Goal: Find specific page/section: Find specific page/section

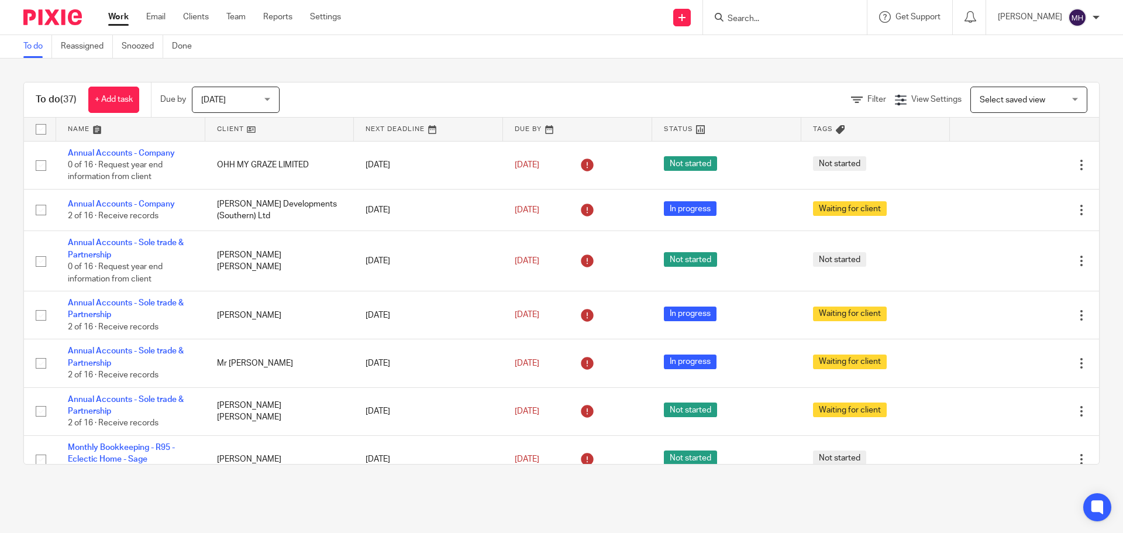
click at [120, 13] on link "Work" at bounding box center [118, 17] width 20 height 12
click at [741, 16] on input "Search" at bounding box center [778, 19] width 105 height 11
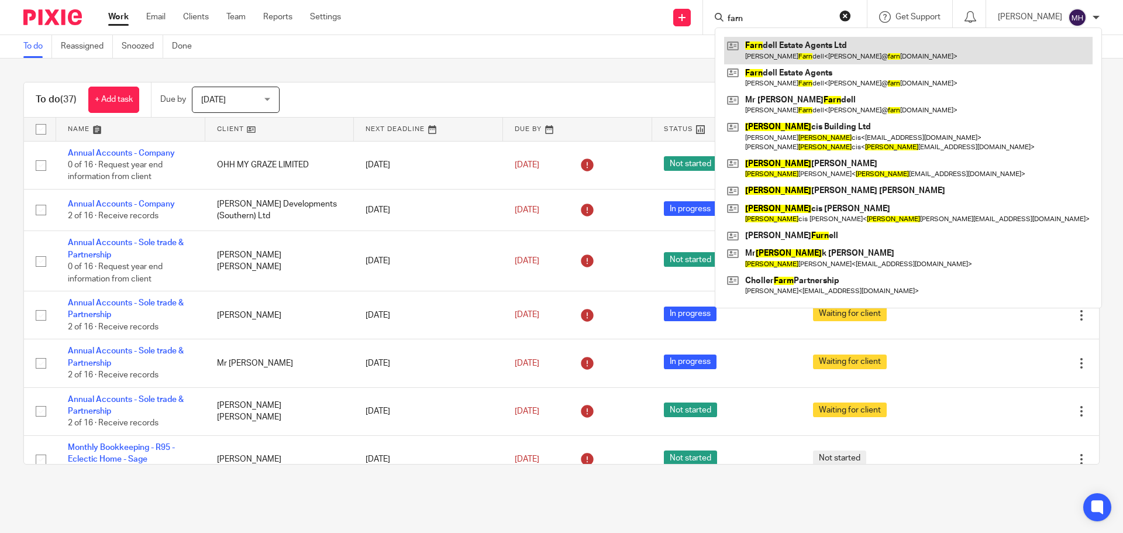
type input "farn"
click at [761, 57] on link at bounding box center [908, 50] width 368 height 27
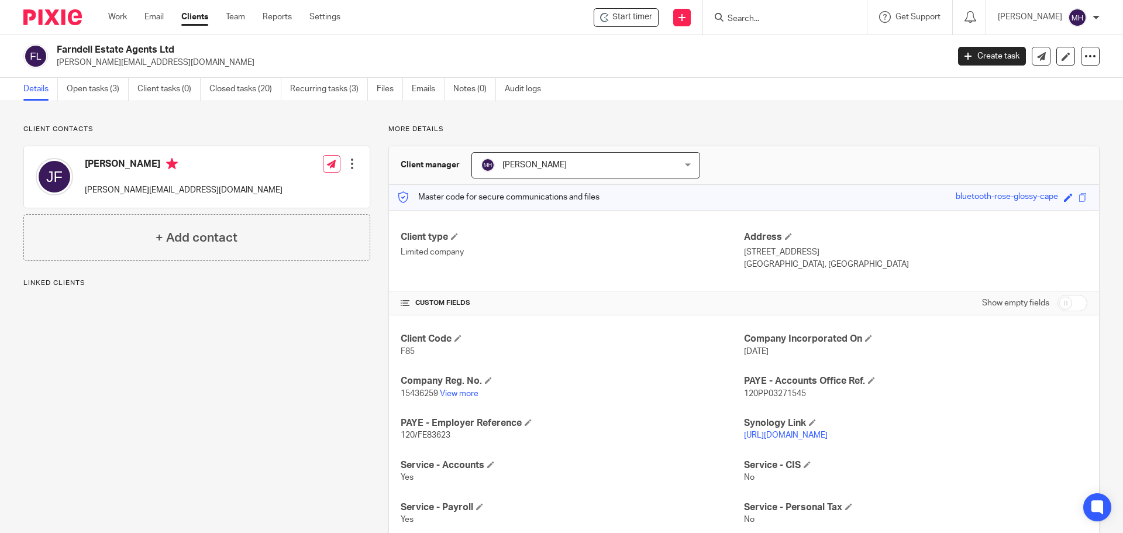
click at [417, 88] on link "Emails" at bounding box center [428, 89] width 33 height 23
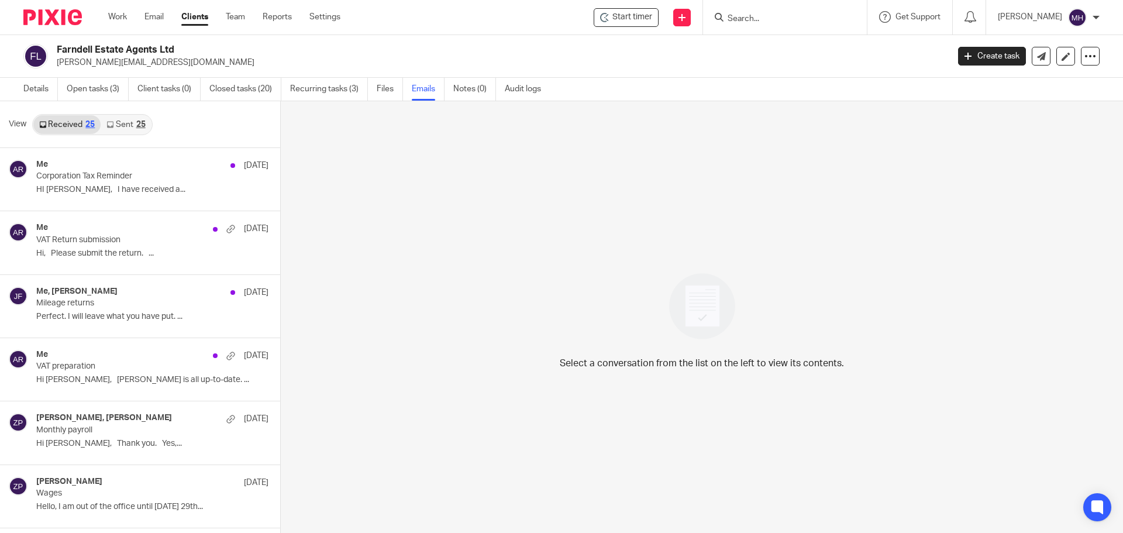
click at [131, 120] on link "Sent 25" at bounding box center [126, 124] width 50 height 19
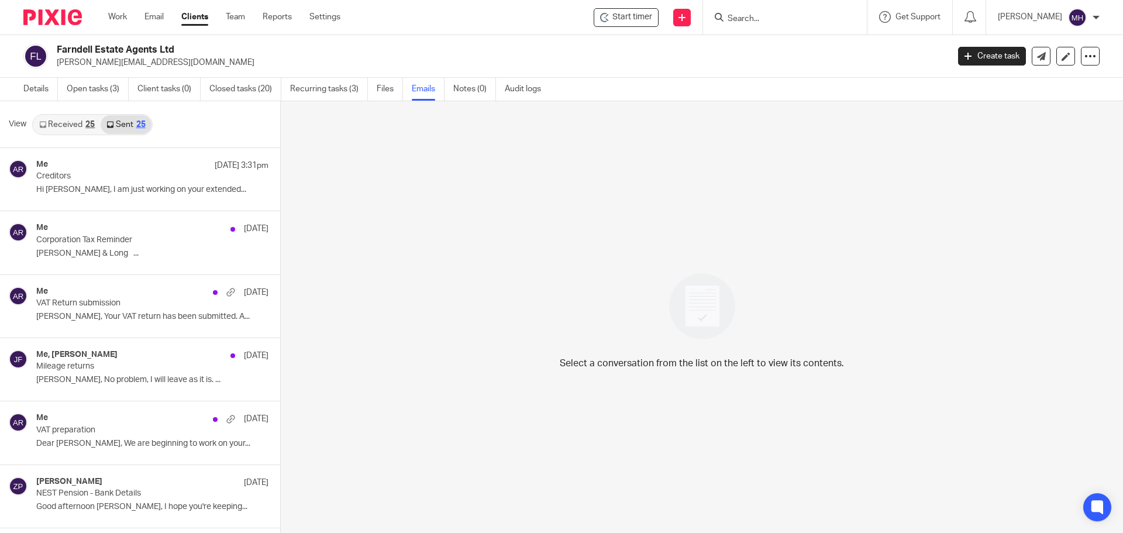
scroll to position [2, 0]
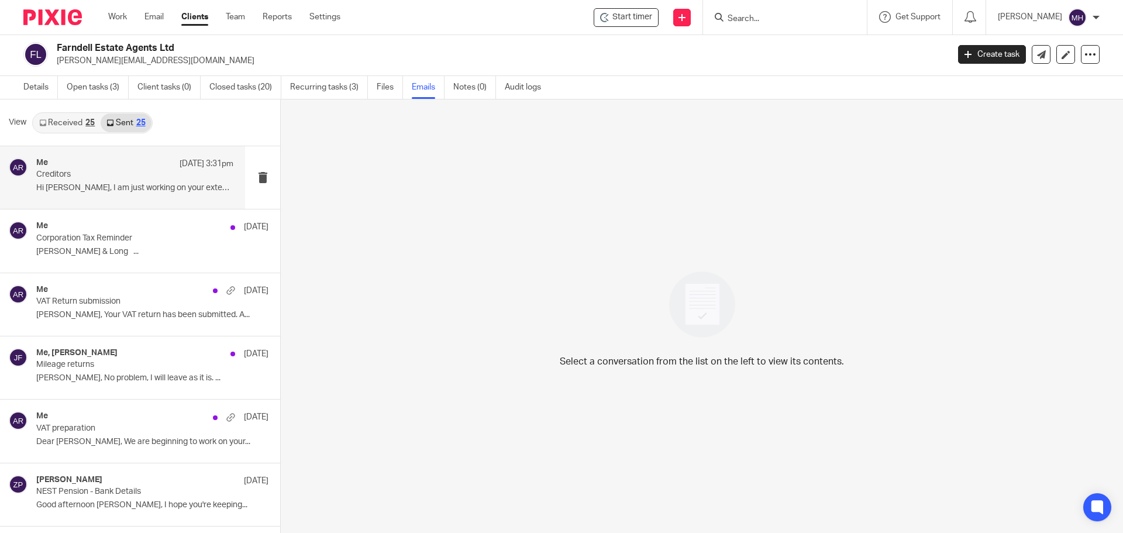
click at [125, 170] on p "Creditors" at bounding box center [115, 175] width 158 height 10
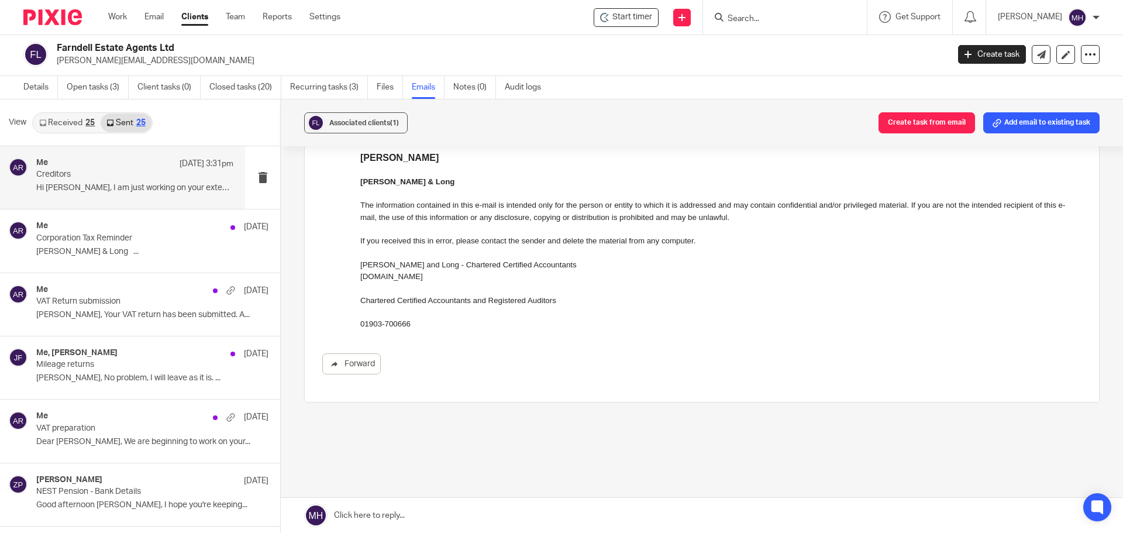
scroll to position [190, 0]
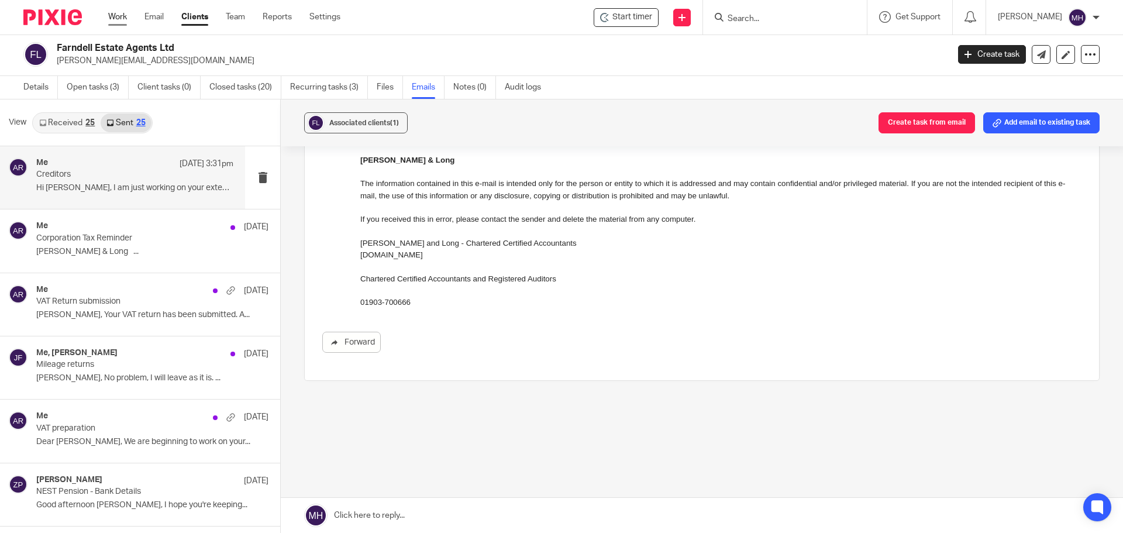
click at [117, 18] on link "Work" at bounding box center [117, 17] width 19 height 12
